Goal: Complete application form

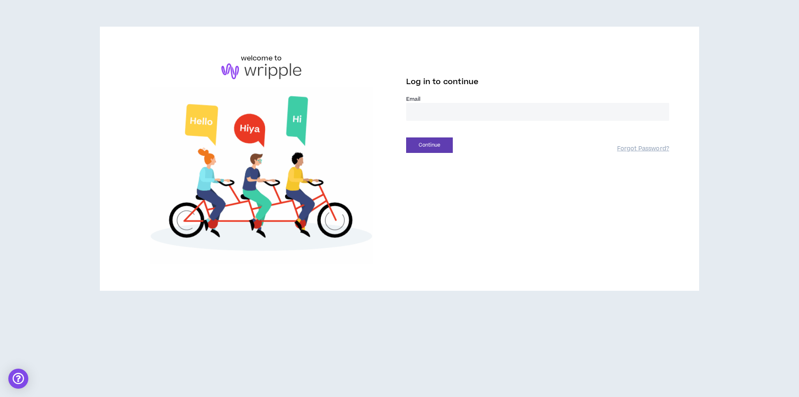
click at [542, 104] on input "email" at bounding box center [537, 112] width 263 height 18
type input "**********"
click at [436, 139] on button "Continue" at bounding box center [429, 144] width 47 height 15
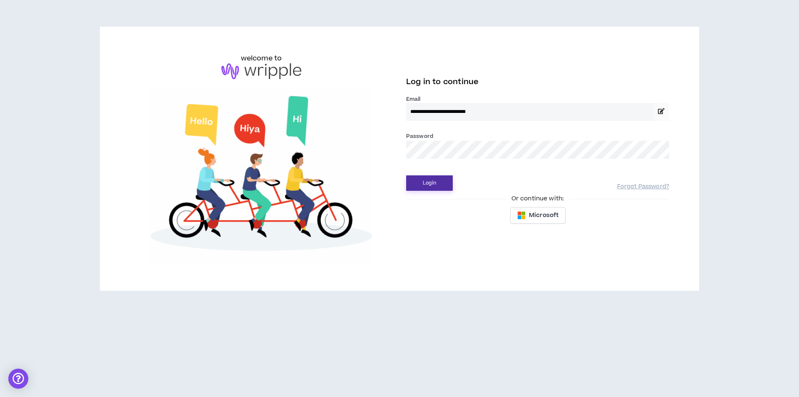
click at [434, 176] on button "Login" at bounding box center [429, 182] width 47 height 15
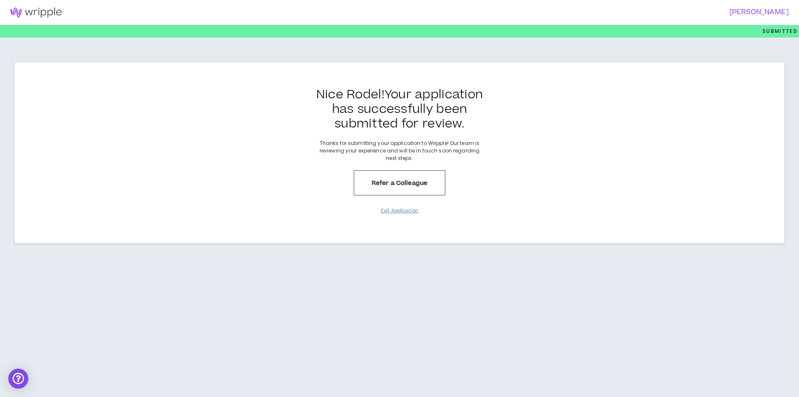
click at [394, 212] on button "Exit Application" at bounding box center [400, 211] width 42 height 15
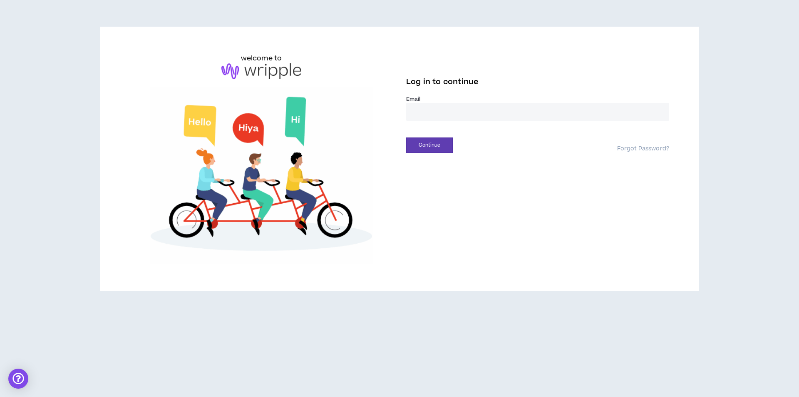
click at [447, 114] on input "email" at bounding box center [537, 112] width 263 height 18
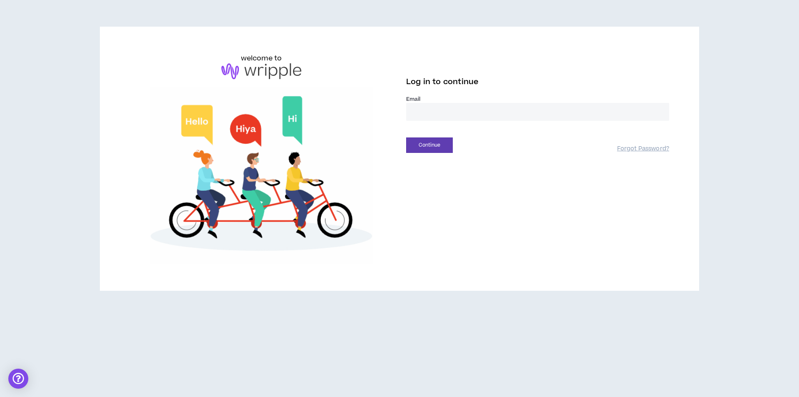
type input "**********"
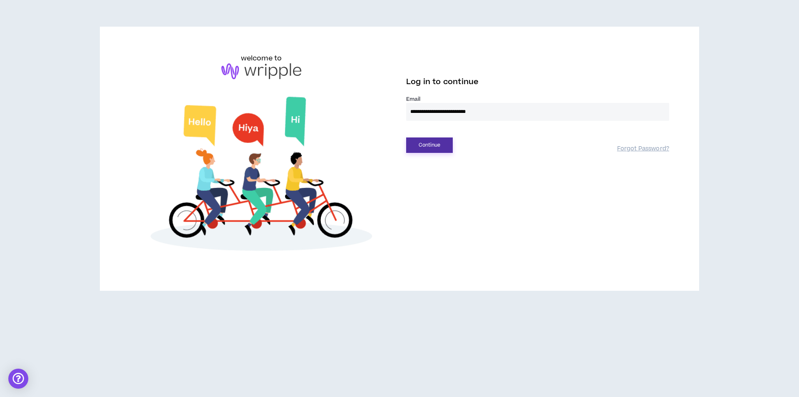
click at [433, 145] on button "Continue" at bounding box center [429, 144] width 47 height 15
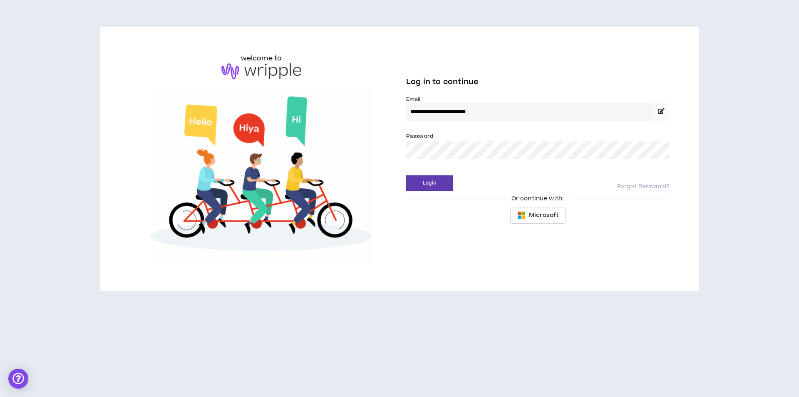
click at [432, 169] on div "**********" at bounding box center [537, 132] width 263 height 74
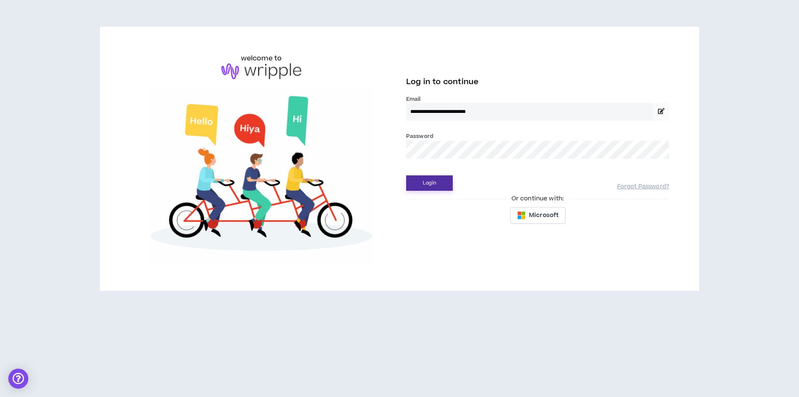
click at [432, 186] on button "Login" at bounding box center [429, 182] width 47 height 15
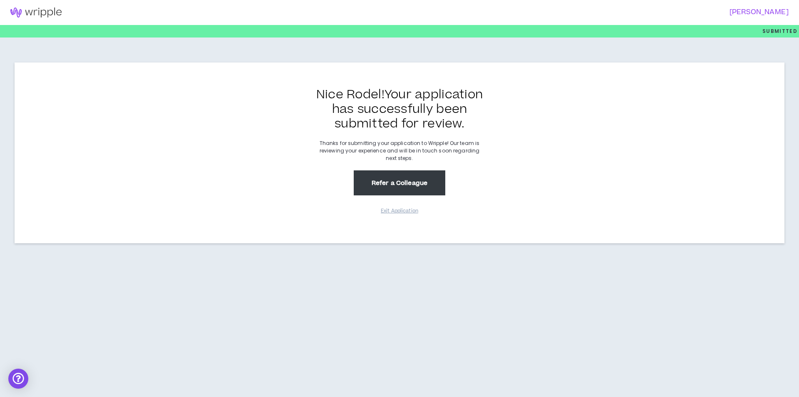
click at [423, 189] on button "Refer a Colleague" at bounding box center [400, 182] width 92 height 25
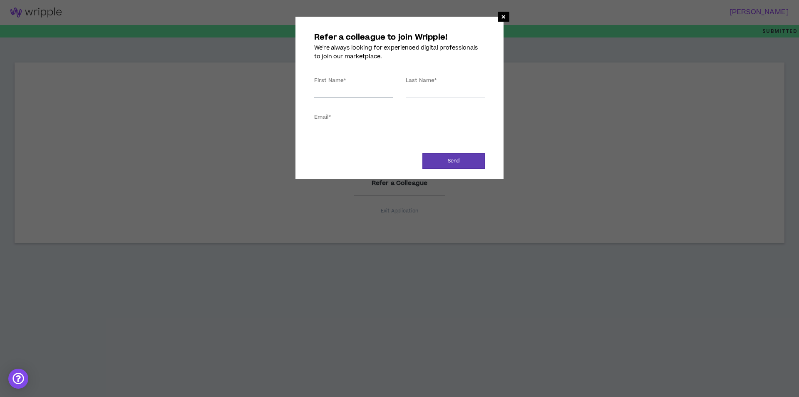
click at [366, 89] on input "First Name *" at bounding box center [353, 91] width 79 height 12
type input "Rodel"
type input "Cayanan"
type input "highlightgroup325@gmail.com"
type input "Cayanan"
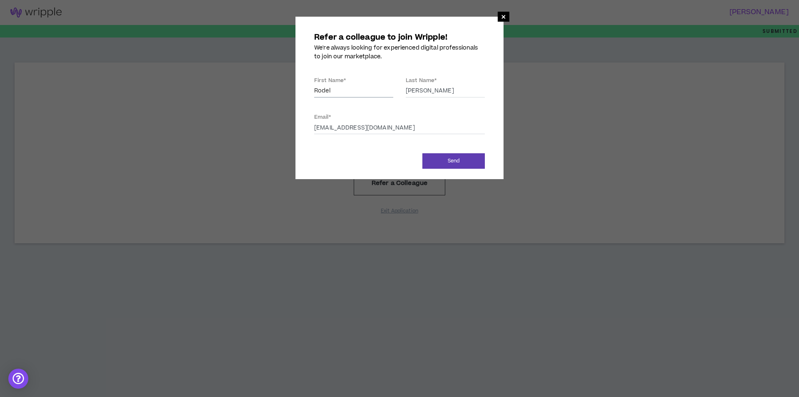
type input "highlightgroup325@gmail.com"
click at [428, 152] on form "Refer a colleague to join Wripple! We're always looking for experienced digital…" at bounding box center [399, 98] width 183 height 142
click at [443, 161] on button "Send" at bounding box center [454, 160] width 62 height 15
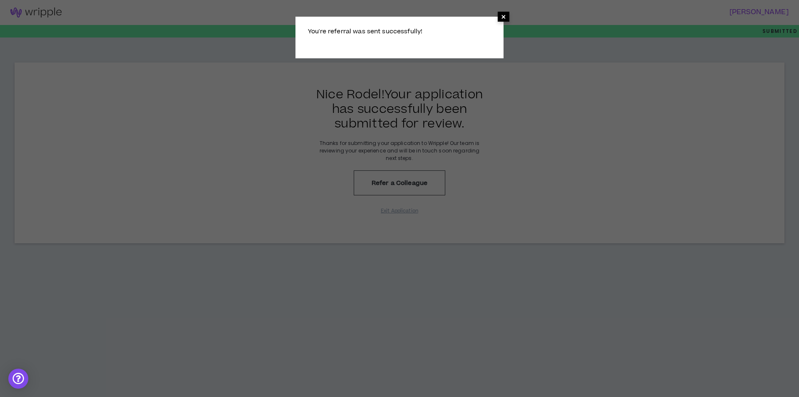
click at [505, 14] on span "×" at bounding box center [503, 17] width 5 height 10
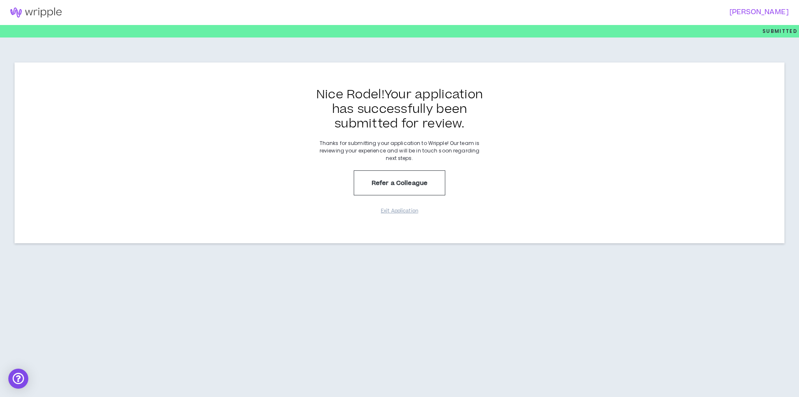
click at [778, 32] on p "Submitted" at bounding box center [780, 31] width 35 height 12
click at [220, 33] on div at bounding box center [399, 31] width 799 height 12
click at [208, 75] on div "Nice Rodel ! Your application has successfully been submitted for review. Thank…" at bounding box center [400, 152] width 770 height 181
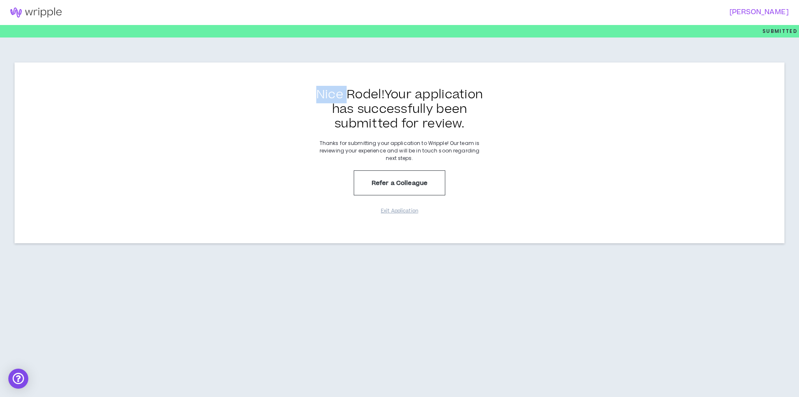
click at [218, 97] on div "Nice Rodel ! Your application has successfully been submitted for review. Thank…" at bounding box center [400, 152] width 770 height 181
click at [221, 114] on div "Nice Rodel ! Your application has successfully been submitted for review. Thank…" at bounding box center [400, 152] width 770 height 181
click at [224, 139] on div "Nice Rodel ! Your application has successfully been submitted for review. Thank…" at bounding box center [400, 152] width 770 height 181
click at [279, 169] on div "Nice Rodel ! Your application has successfully been submitted for review. Thank…" at bounding box center [400, 152] width 770 height 181
click at [362, 221] on div "Nice Rodel ! Your application has successfully been submitted for review. Thank…" at bounding box center [400, 152] width 770 height 181
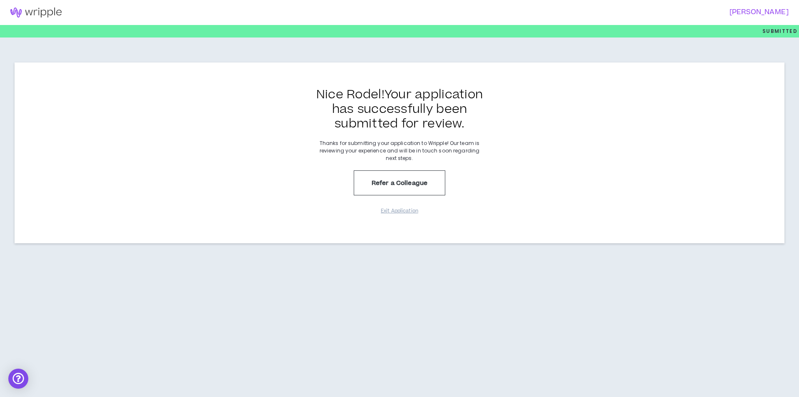
click at [398, 235] on div "Nice Rodel ! Your application has successfully been submitted for review. Thank…" at bounding box center [400, 152] width 770 height 181
click at [440, 246] on div "Nice Rodel ! Your application has successfully been submitted for review. Thank…" at bounding box center [399, 150] width 799 height 226
click at [451, 274] on div "Rodel Cayanan Submitted Nice Rodel ! Your application has successfully been sub…" at bounding box center [399, 198] width 799 height 397
click at [446, 292] on div "Rodel Cayanan Submitted Nice Rodel ! Your application has successfully been sub…" at bounding box center [399, 198] width 799 height 397
click at [18, 374] on div "Open Intercom Messenger" at bounding box center [18, 379] width 22 height 22
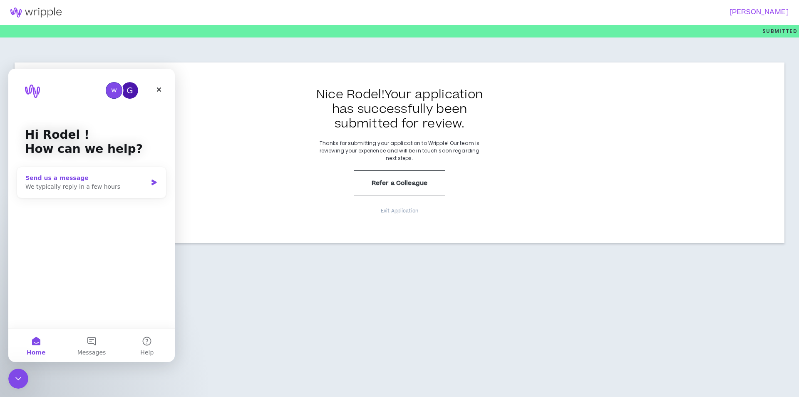
click at [156, 181] on icon "Intercom messenger" at bounding box center [154, 182] width 7 height 7
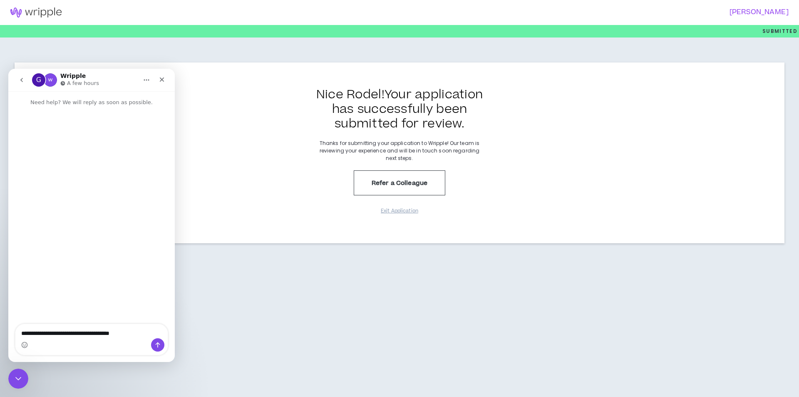
type textarea "**********"
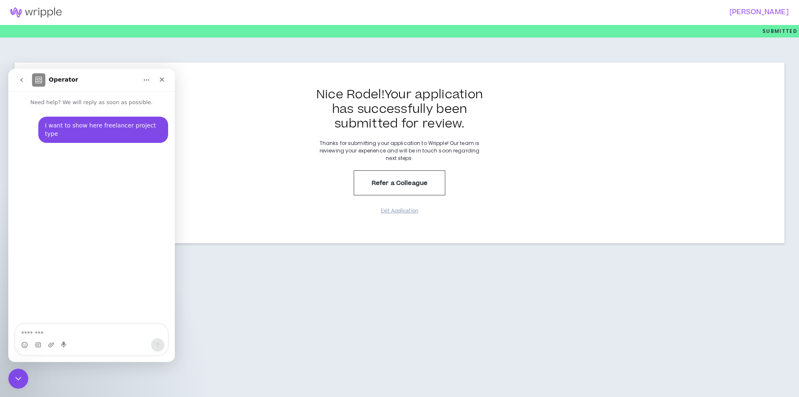
click at [21, 76] on button "go back" at bounding box center [22, 80] width 16 height 16
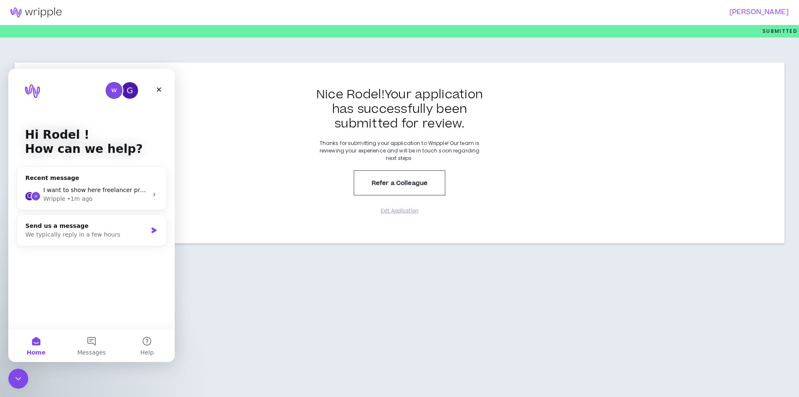
click at [127, 95] on div "G" at bounding box center [130, 90] width 17 height 17
click at [115, 90] on img "Intercom messenger" at bounding box center [114, 90] width 17 height 17
drag, startPoint x: 154, startPoint y: 194, endPoint x: 139, endPoint y: 193, distance: 15.4
click at [139, 193] on span "I want to show here freelancer project type" at bounding box center [106, 189] width 126 height 7
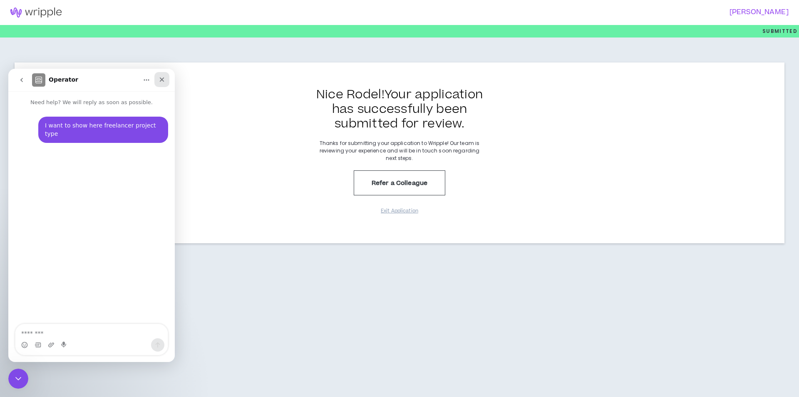
click at [159, 80] on icon "Close" at bounding box center [162, 79] width 7 height 7
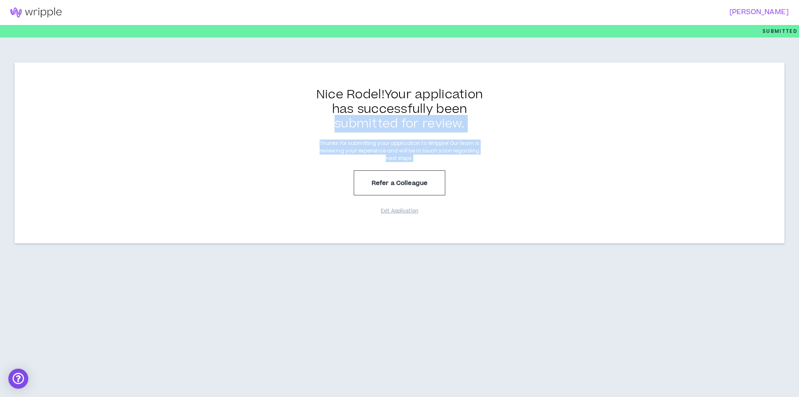
drag, startPoint x: 304, startPoint y: 138, endPoint x: 471, endPoint y: 156, distance: 167.5
click at [471, 156] on div "Nice Rodel ! Your application has successfully been submitted for review. Thank…" at bounding box center [400, 152] width 770 height 181
click at [477, 162] on p "Thanks for submitting your application to Wripple! Our team is reviewing your e…" at bounding box center [399, 150] width 167 height 22
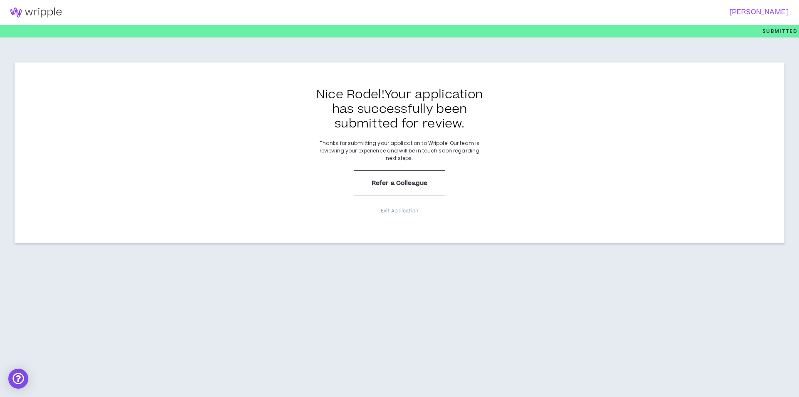
click at [512, 150] on div "Nice Rodel ! Your application has successfully been submitted for review. Thank…" at bounding box center [400, 152] width 770 height 181
